Goal: Check status: Check status

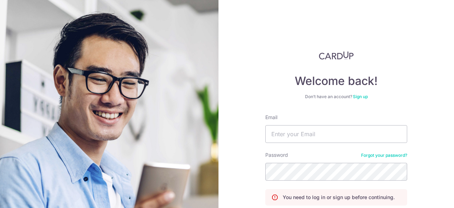
scroll to position [60, 0]
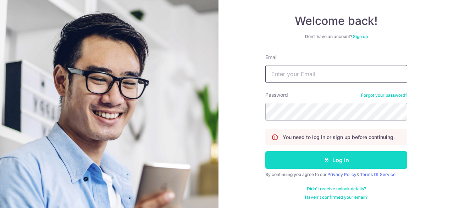
type input "[EMAIL_ADDRESS][DOMAIN_NAME]"
click at [298, 157] on button "Log in" at bounding box center [337, 160] width 142 height 18
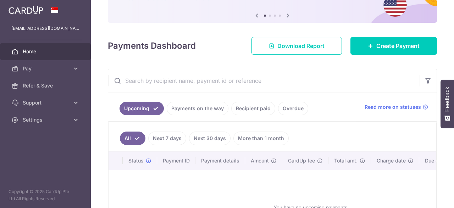
scroll to position [71, 0]
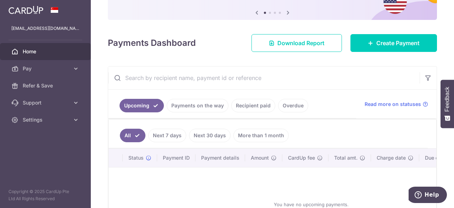
click at [215, 107] on link "Payments on the way" at bounding box center [198, 105] width 62 height 13
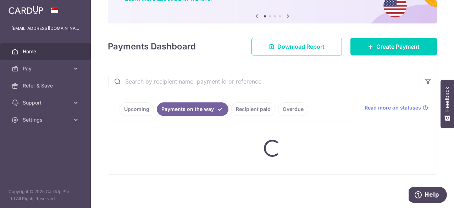
scroll to position [62, 0]
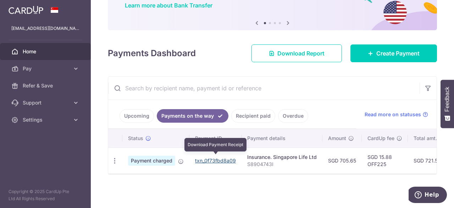
click at [214, 157] on div at bounding box center [229, 105] width 459 height 210
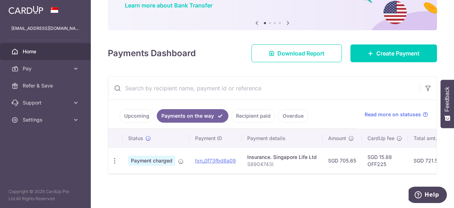
click at [209, 161] on td "txn_0f73fbd8a09" at bounding box center [216, 160] width 52 height 26
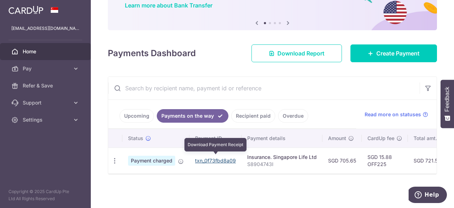
drag, startPoint x: 208, startPoint y: 157, endPoint x: 252, endPoint y: 36, distance: 128.5
click at [208, 157] on link "txn_0f73fbd8a09" at bounding box center [215, 160] width 41 height 6
